Goal: Transaction & Acquisition: Purchase product/service

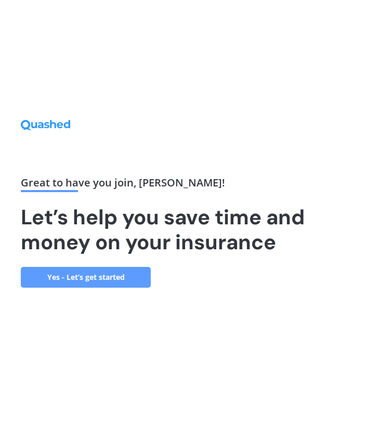
click at [77, 278] on link "Yes - Let’s get started" at bounding box center [86, 277] width 130 height 21
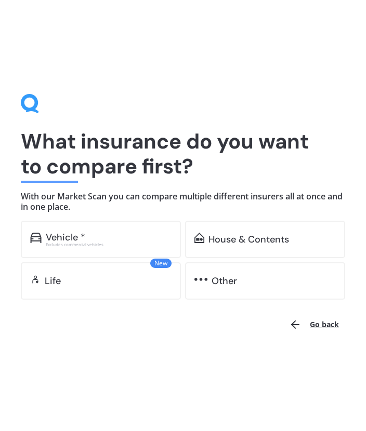
click at [89, 246] on div "Excludes commercial vehicles" at bounding box center [109, 244] width 126 height 4
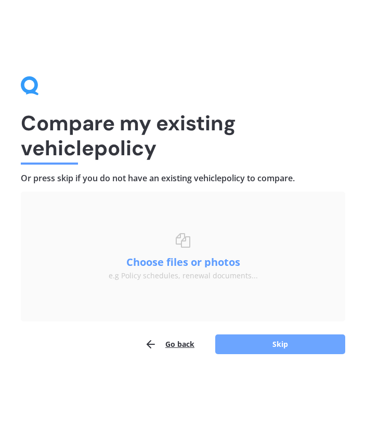
click at [254, 338] on button "Skip" at bounding box center [280, 344] width 130 height 20
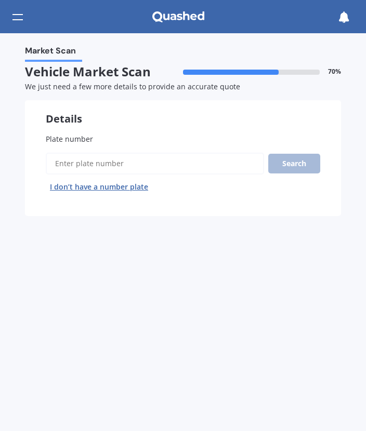
click at [100, 160] on input "Plate number" at bounding box center [155, 164] width 218 height 22
type input "MGL288"
click at [277, 163] on button "Search" at bounding box center [294, 164] width 52 height 20
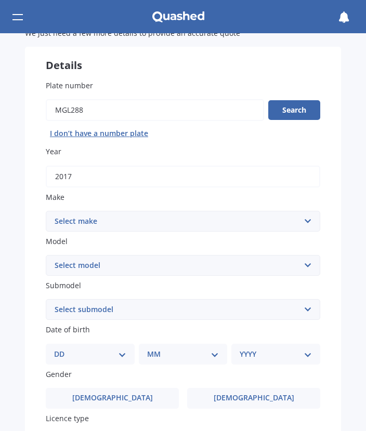
scroll to position [104, 0]
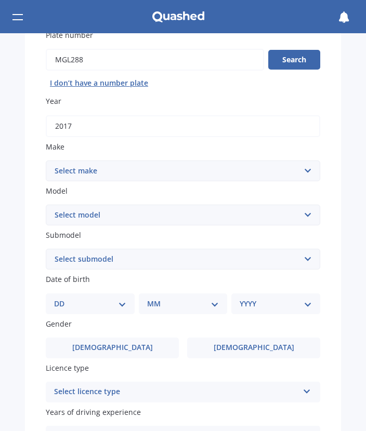
click at [137, 175] on select "Select make AC ALFA ROMEO ASTON [PERSON_NAME] AUDI AUSTIN BEDFORD Bentley BMW B…" at bounding box center [183, 170] width 274 height 21
select select "MERCEDES BENZ"
click at [46, 160] on select "Select make AC ALFA ROMEO ASTON [PERSON_NAME] AUDI AUSTIN BEDFORD Bentley BMW B…" at bounding box center [183, 170] width 274 height 21
click at [156, 212] on select "Select model 190 200 220 230 240 250 260 280 300 320 350 380 400 420 450 500 55…" at bounding box center [183, 215] width 274 height 21
select select "350"
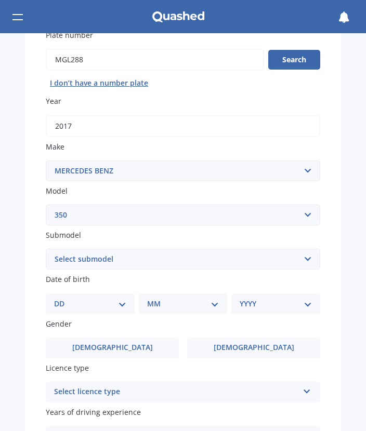
click at [46, 205] on select "Select model 190 200 220 230 240 250 260 280 300 320 350 380 400 420 450 500 55…" at bounding box center [183, 215] width 274 height 21
click at [111, 258] on select "Select submodel SE SL SLC 2+2" at bounding box center [183, 259] width 274 height 21
click at [322, 258] on div "Plate number Search I don’t have a number plate Year [DATE] Make Select make AC…" at bounding box center [183, 254] width 316 height 491
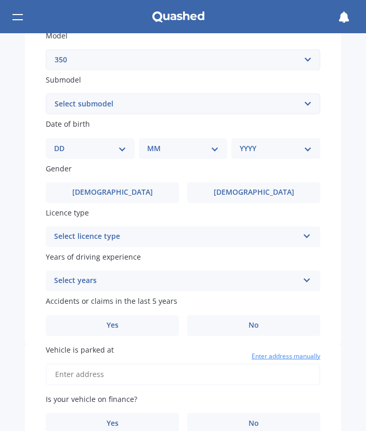
scroll to position [260, 0]
click at [114, 114] on select "Select submodel SE SL SLC 2+2" at bounding box center [183, 103] width 274 height 21
select select "SL"
click at [46, 93] on select "Select submodel SE SL SLC 2+2" at bounding box center [183, 103] width 274 height 21
click at [111, 147] on select "DD 01 02 03 04 05 06 07 08 09 10 11 12 13 14 15 16 17 18 19 20 21 22 23 24 25 2…" at bounding box center [90, 147] width 72 height 11
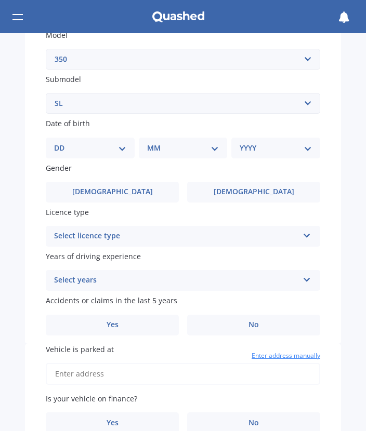
select select "09"
click at [62, 142] on select "DD 01 02 03 04 05 06 07 08 09 10 11 12 13 14 15 16 17 18 19 20 21 22 23 24 25 2…" at bounding box center [90, 147] width 72 height 11
click at [169, 146] on select "MM 01 02 03 04 05 06 07 08 09 10 11 12" at bounding box center [185, 147] width 68 height 11
select select "04"
click at [151, 142] on select "MM 01 02 03 04 05 06 07 08 09 10 11 12" at bounding box center [185, 147] width 68 height 11
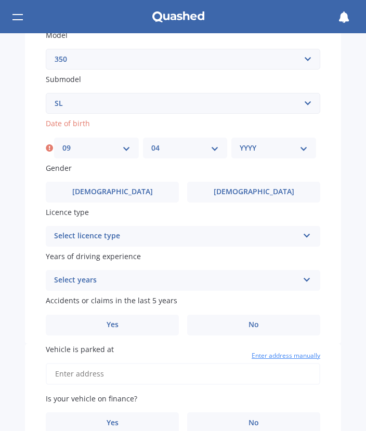
click at [249, 145] on select "YYYY 2025 2024 2023 2022 2021 2020 2019 2018 2017 2016 2015 2014 2013 2012 2011…" at bounding box center [273, 147] width 68 height 11
select select "1996"
click at [239, 142] on select "YYYY 2025 2024 2023 2022 2021 2020 2019 2018 2017 2016 2015 2014 2013 2012 2011…" at bounding box center [273, 147] width 68 height 11
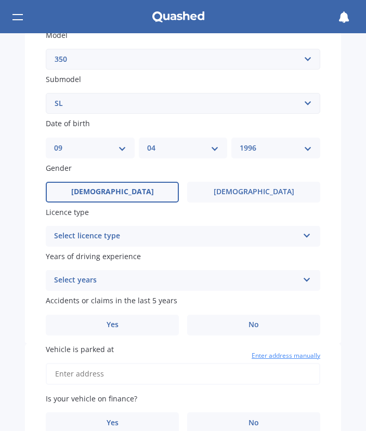
click at [124, 192] on label "[DEMOGRAPHIC_DATA]" at bounding box center [112, 192] width 133 height 21
click at [0, 0] on input "[DEMOGRAPHIC_DATA]" at bounding box center [0, 0] width 0 height 0
click at [134, 244] on div "Select licence type NZ Full NZ Restricted NZ Learners [GEOGRAPHIC_DATA] [GEOGRA…" at bounding box center [183, 236] width 274 height 21
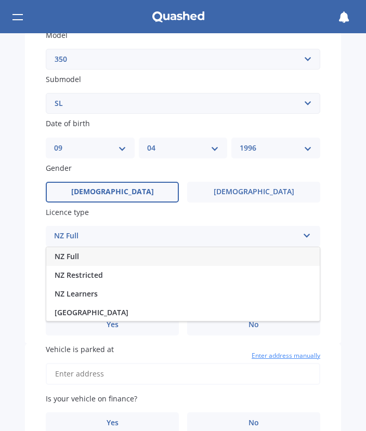
click at [96, 253] on div "NZ Full" at bounding box center [182, 256] width 273 height 19
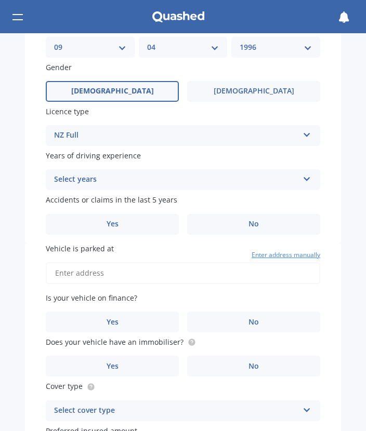
scroll to position [363, 0]
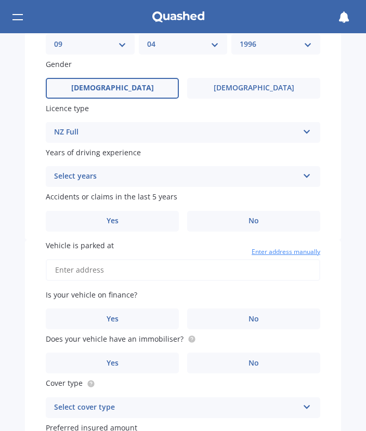
click at [114, 179] on div "Select years" at bounding box center [176, 176] width 244 height 12
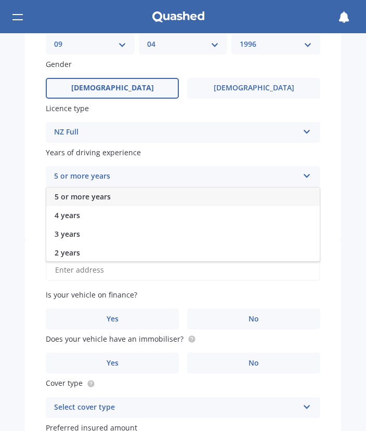
click at [115, 199] on div "5 or more years" at bounding box center [182, 196] width 273 height 19
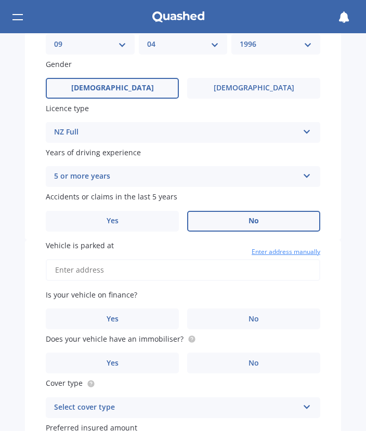
click at [244, 227] on label "No" at bounding box center [253, 221] width 133 height 21
click at [0, 0] on input "No" at bounding box center [0, 0] width 0 height 0
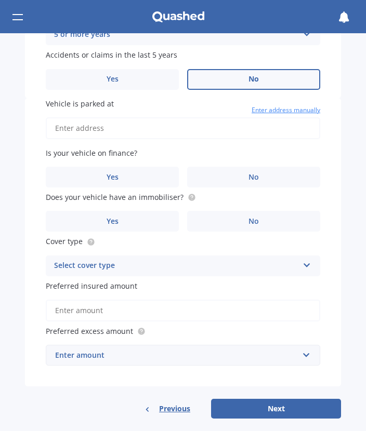
scroll to position [514, 0]
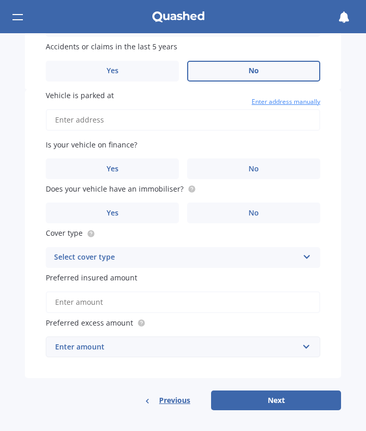
click at [105, 116] on input "Vehicle is parked at" at bounding box center [183, 120] width 274 height 22
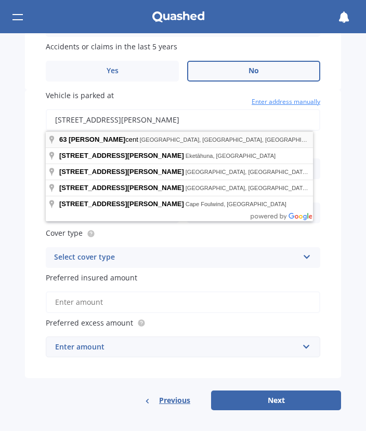
type input "[STREET_ADDRESS][PERSON_NAME]"
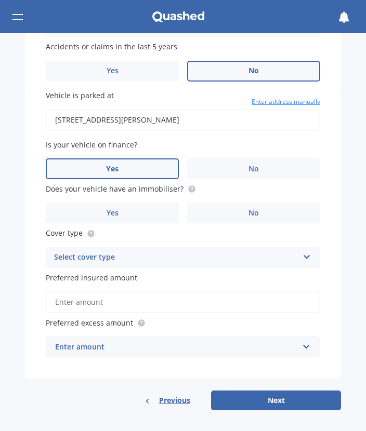
click at [121, 164] on label "Yes" at bounding box center [112, 168] width 133 height 21
click at [0, 0] on input "Yes" at bounding box center [0, 0] width 0 height 0
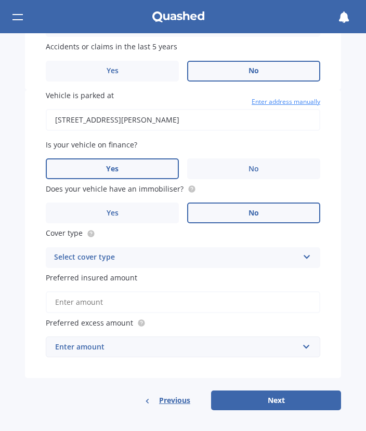
click at [231, 206] on label "No" at bounding box center [253, 213] width 133 height 21
click at [0, 0] on input "No" at bounding box center [0, 0] width 0 height 0
click at [179, 254] on div "Select cover type" at bounding box center [176, 257] width 244 height 12
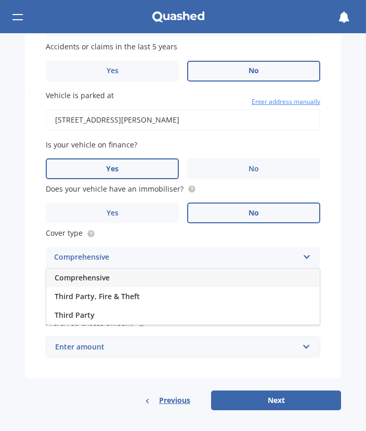
click at [117, 277] on div "Comprehensive" at bounding box center [182, 277] width 273 height 19
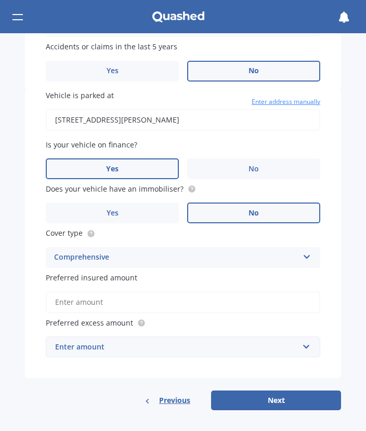
click at [168, 304] on input "Preferred insured amount" at bounding box center [183, 302] width 274 height 22
click at [262, 353] on input "text" at bounding box center [179, 347] width 265 height 20
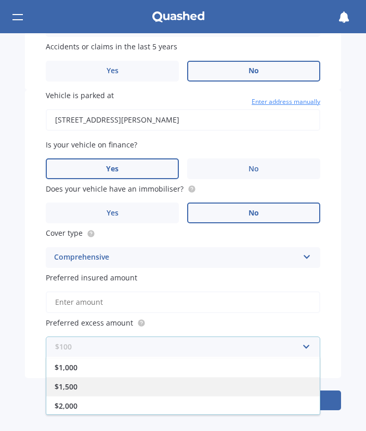
scroll to position [77, 0]
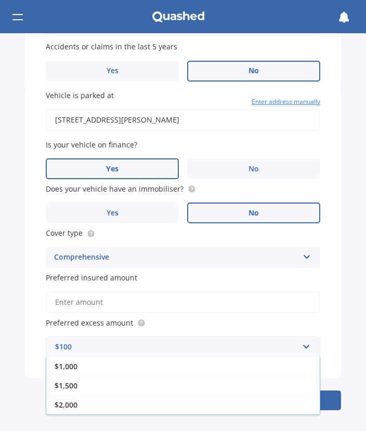
click at [199, 403] on div "$2,000" at bounding box center [182, 404] width 273 height 19
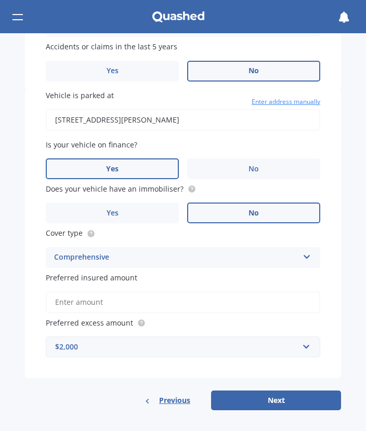
click at [132, 349] on div "$2,000" at bounding box center [176, 346] width 243 height 11
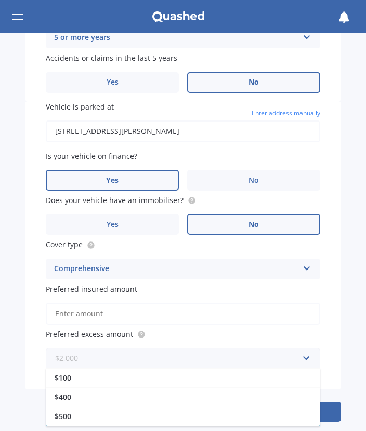
scroll to position [514, 0]
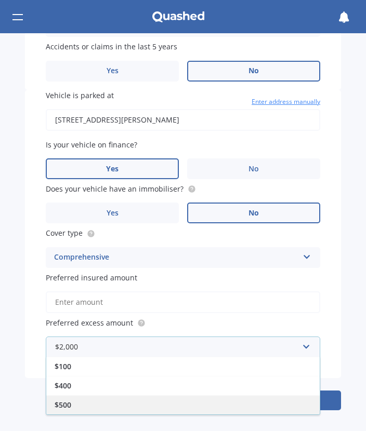
click at [99, 396] on div "$500" at bounding box center [182, 404] width 273 height 19
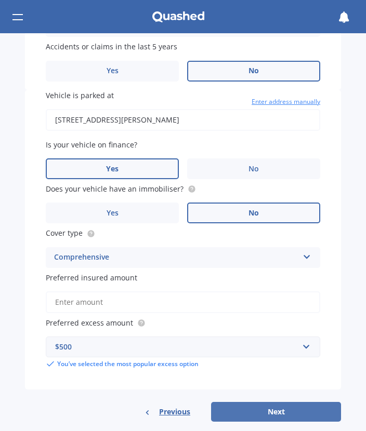
click at [248, 405] on button "Next" at bounding box center [276, 412] width 130 height 20
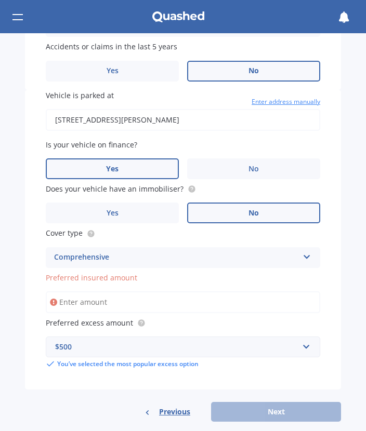
click at [146, 305] on input "Preferred insured amount" at bounding box center [183, 302] width 274 height 22
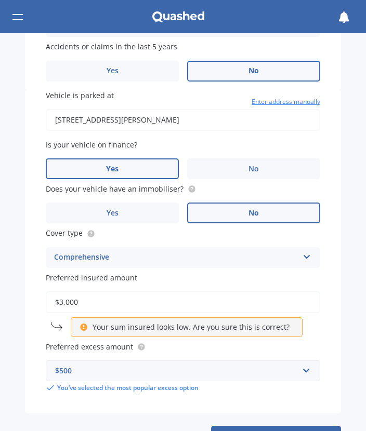
type input "$30,000"
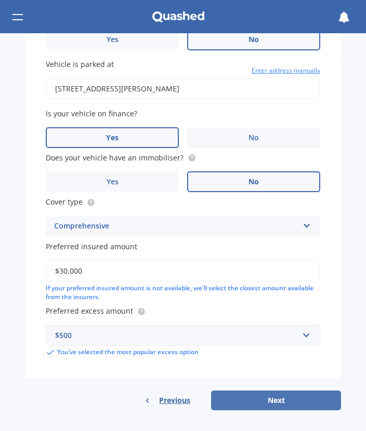
click at [258, 393] on button "Next" at bounding box center [276, 400] width 130 height 20
select select "09"
select select "04"
select select "1996"
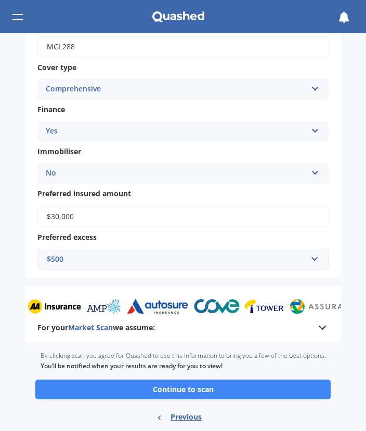
scroll to position [384, 0]
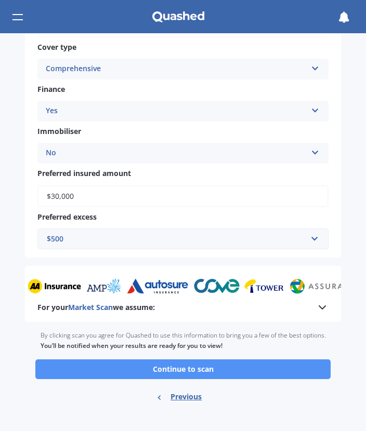
click at [245, 370] on button "Continue to scan" at bounding box center [182, 369] width 295 height 20
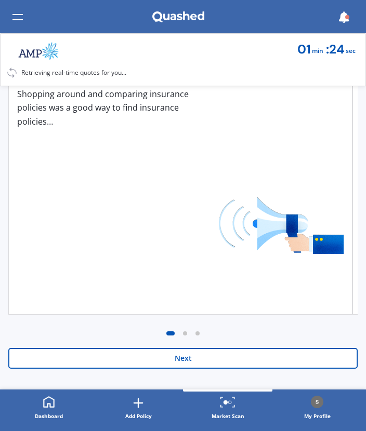
click at [210, 358] on button "Next" at bounding box center [182, 358] width 349 height 21
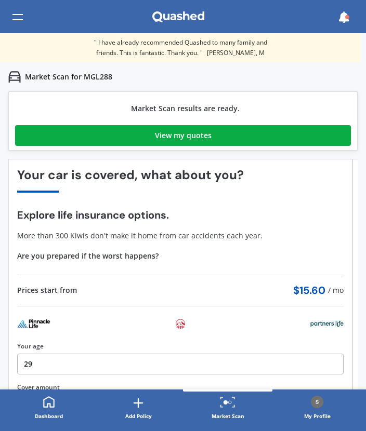
click at [177, 139] on div "View my quotes" at bounding box center [183, 135] width 57 height 21
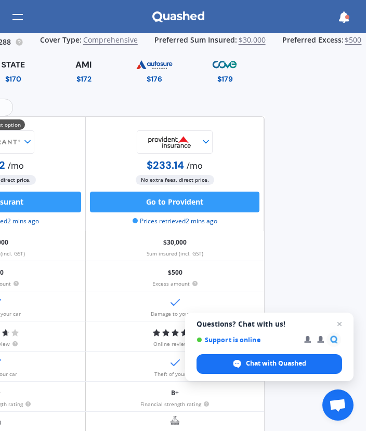
scroll to position [0, 148]
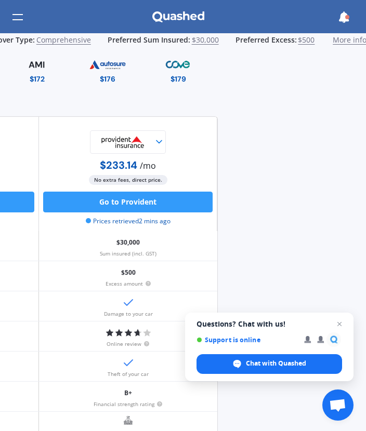
drag, startPoint x: 142, startPoint y: 98, endPoint x: 204, endPoint y: 105, distance: 62.8
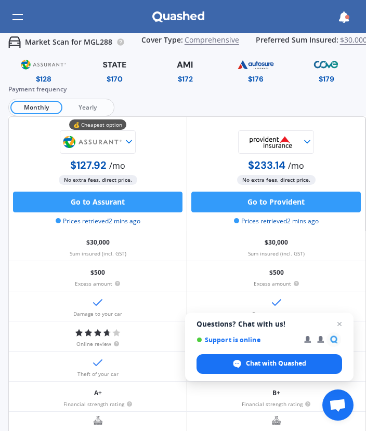
drag, startPoint x: 271, startPoint y: 112, endPoint x: 148, endPoint y: 106, distance: 122.7
click at [84, 106] on span "Yearly" at bounding box center [87, 108] width 50 height 14
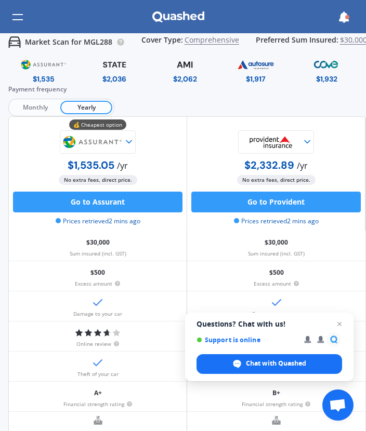
click at [43, 107] on span "Monthly" at bounding box center [35, 108] width 50 height 14
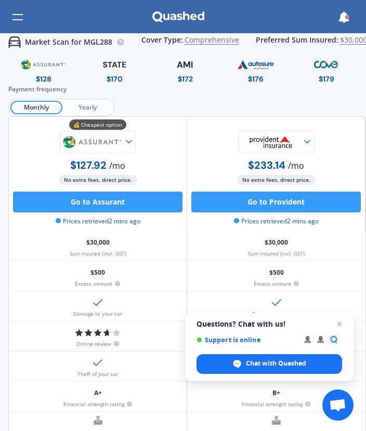
click at [89, 109] on span "Yearly" at bounding box center [87, 108] width 50 height 14
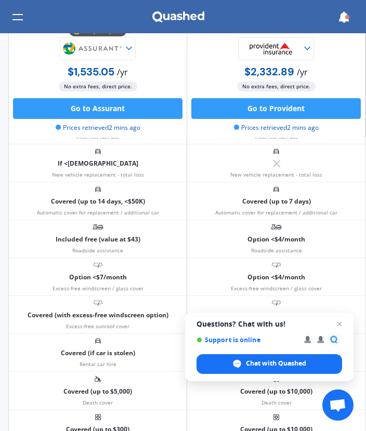
scroll to position [885, 0]
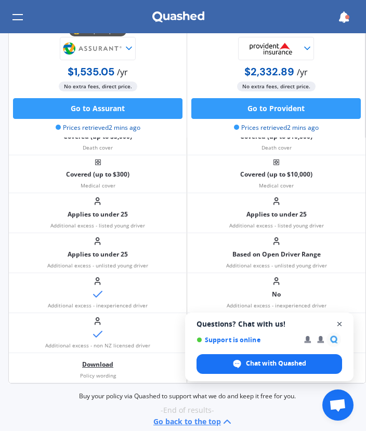
click at [337, 327] on span "Open chat" at bounding box center [339, 324] width 13 height 13
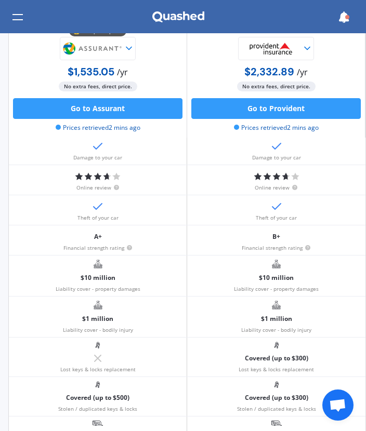
scroll to position [0, 0]
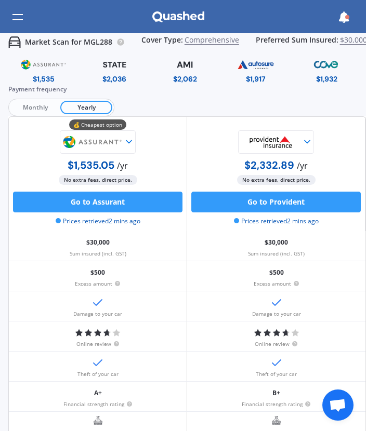
click at [41, 110] on span "Monthly" at bounding box center [35, 108] width 50 height 14
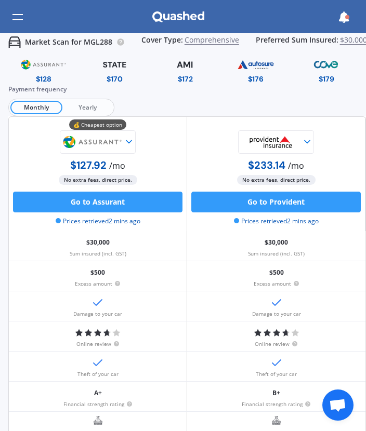
click at [129, 145] on icon at bounding box center [129, 142] width 10 height 10
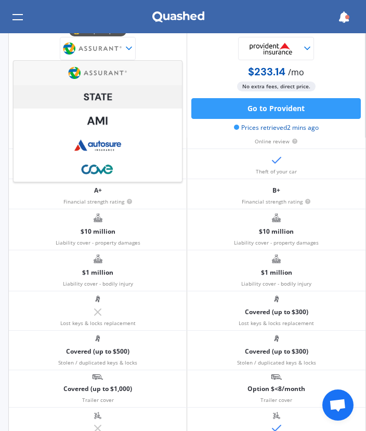
scroll to position [208, 0]
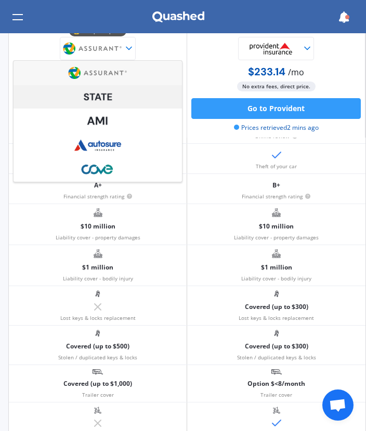
click at [123, 101] on img at bounding box center [97, 97] width 62 height 22
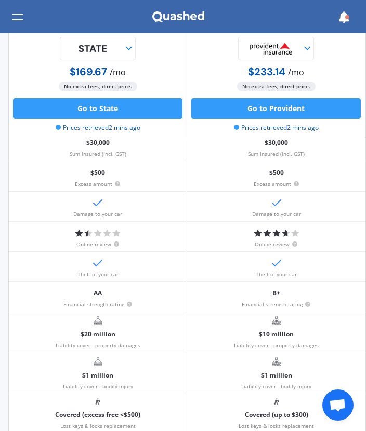
scroll to position [0, 0]
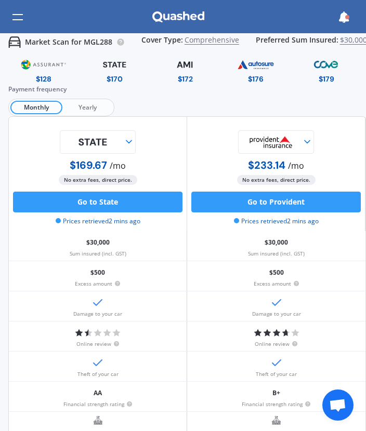
click at [124, 148] on div at bounding box center [98, 141] width 76 height 23
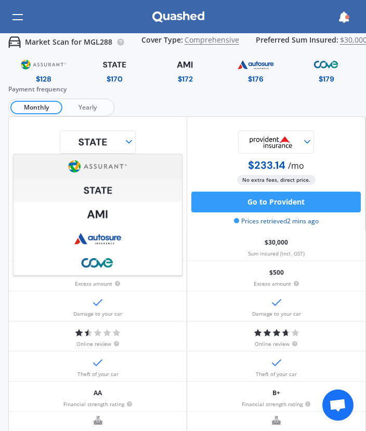
click at [121, 157] on img at bounding box center [97, 166] width 62 height 23
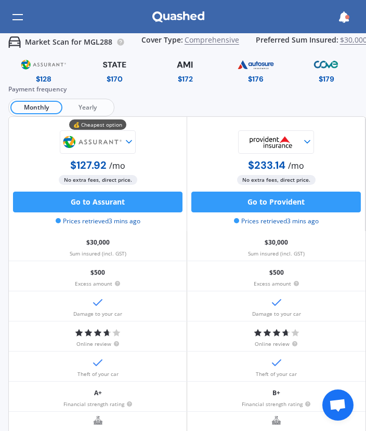
click at [126, 140] on icon at bounding box center [129, 142] width 10 height 10
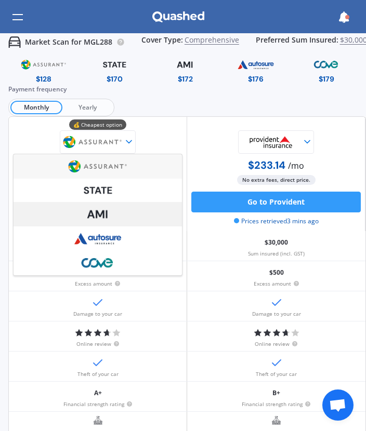
click at [126, 213] on img at bounding box center [97, 214] width 62 height 23
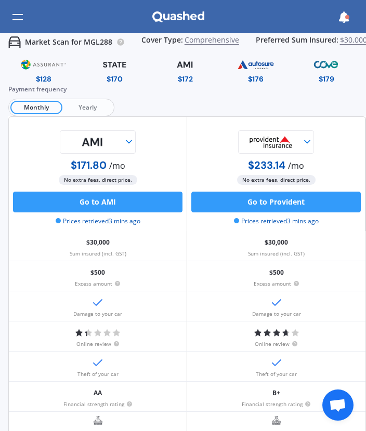
click at [126, 146] on icon at bounding box center [129, 142] width 10 height 10
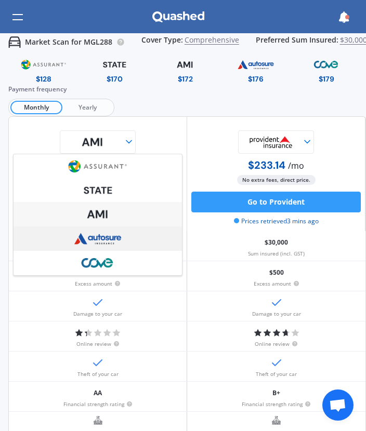
click at [120, 236] on img at bounding box center [97, 238] width 62 height 23
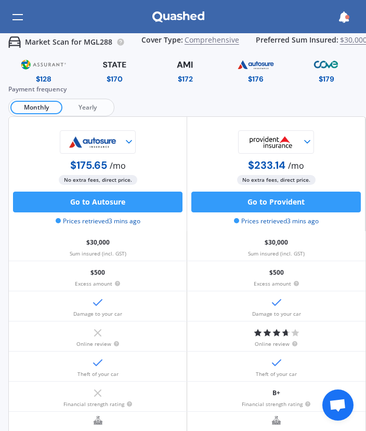
click at [124, 140] on icon at bounding box center [129, 142] width 10 height 10
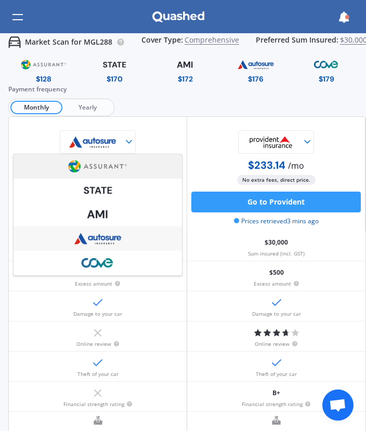
click at [120, 169] on img at bounding box center [97, 166] width 62 height 23
